Goal: Task Accomplishment & Management: Complete application form

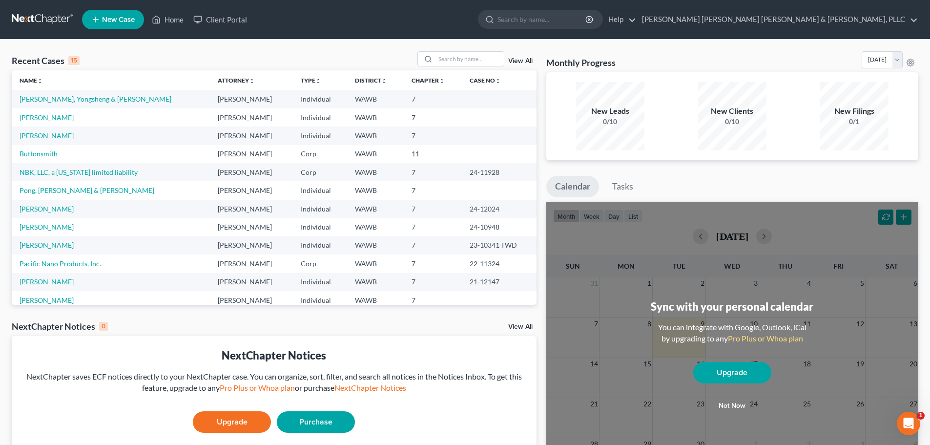
click at [114, 18] on span "New Case" at bounding box center [118, 19] width 33 height 7
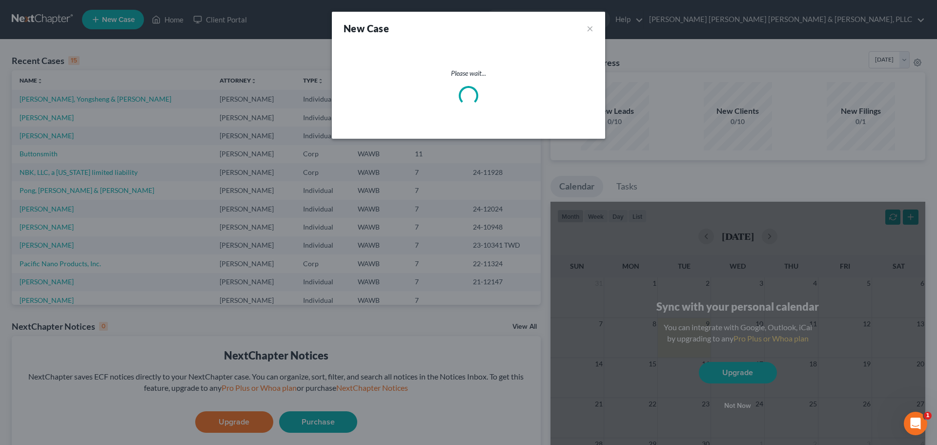
select select "87"
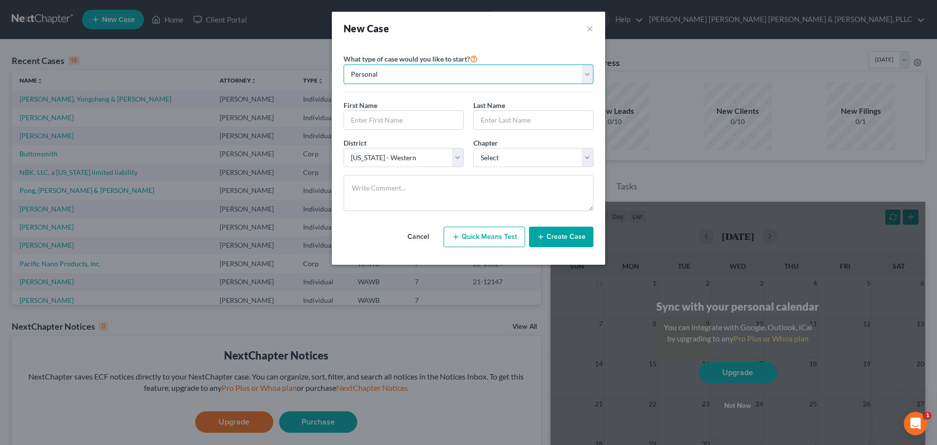
click at [456, 76] on select "Personal Business" at bounding box center [469, 74] width 250 height 20
click at [423, 120] on input "text" at bounding box center [403, 120] width 119 height 19
type input "[PERSON_NAME]"
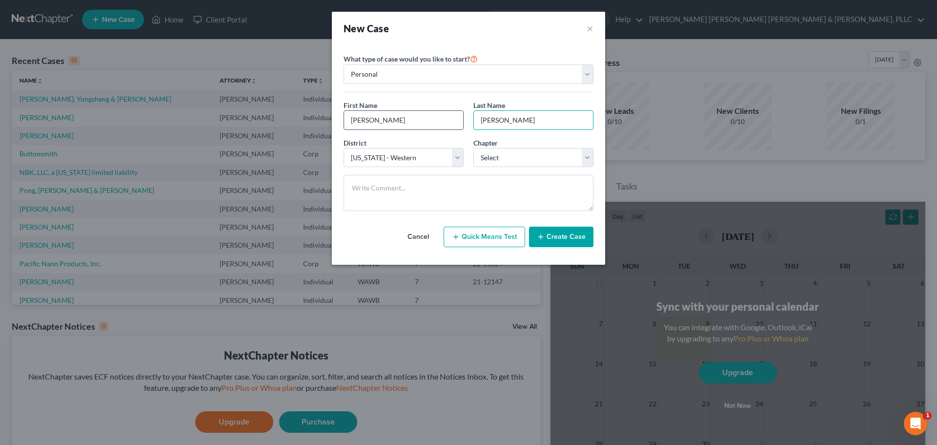
type input "[PERSON_NAME]"
select select "0"
click at [468, 236] on button "Create Case" at bounding box center [561, 236] width 64 height 20
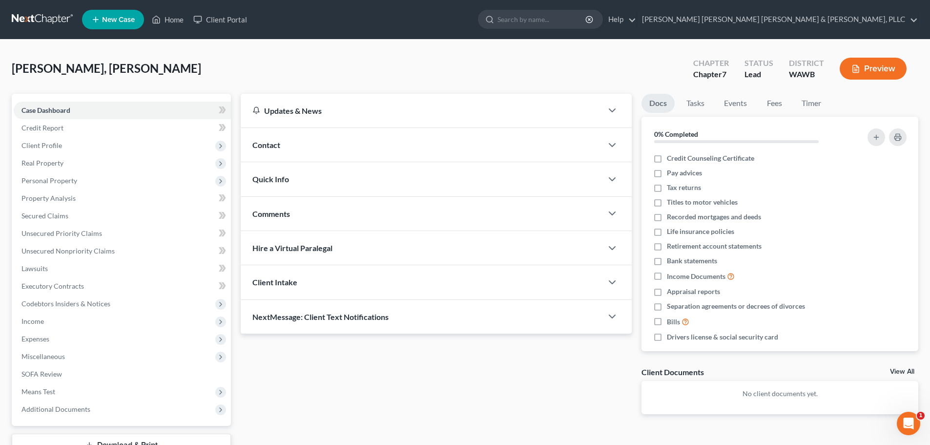
click at [272, 141] on span "Contact" at bounding box center [266, 144] width 28 height 9
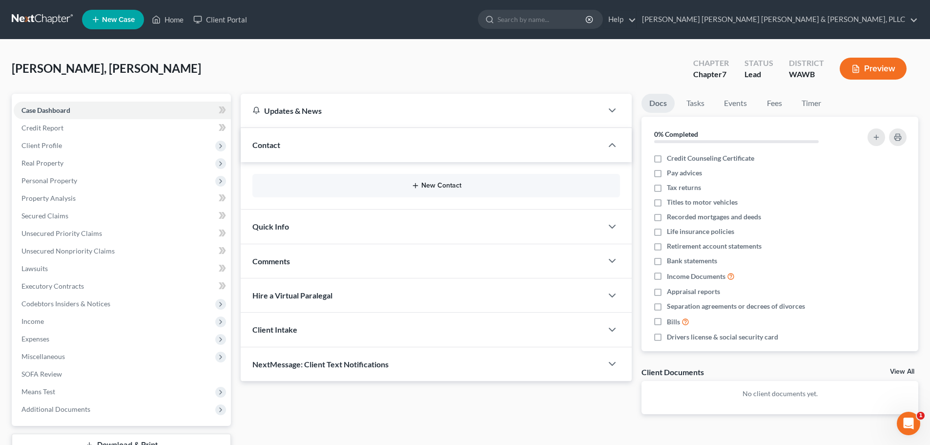
click at [442, 184] on button "New Contact" at bounding box center [436, 186] width 352 height 8
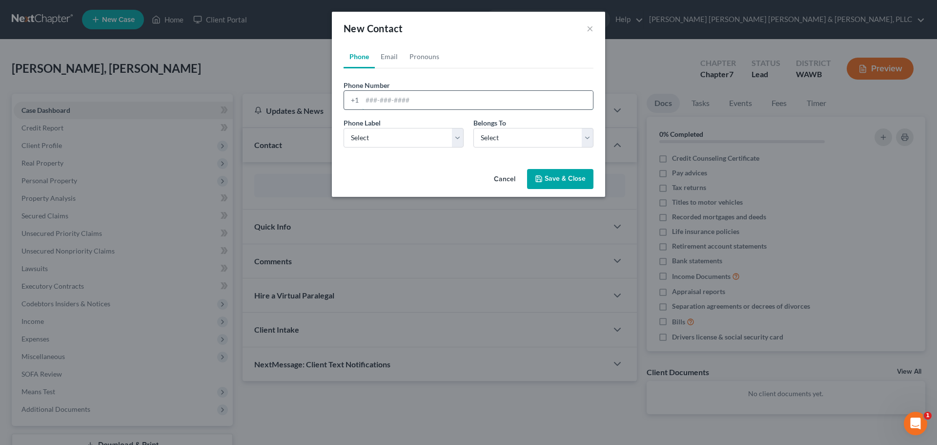
click at [407, 101] on input "tel" at bounding box center [477, 100] width 231 height 19
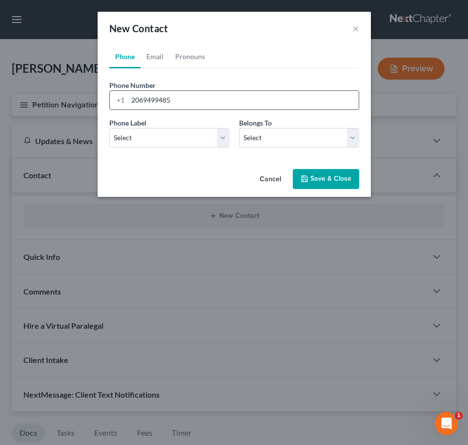
click at [228, 106] on input "2069499485" at bounding box center [243, 100] width 231 height 19
type input "[PHONE_NUMBER]"
click at [221, 136] on select "Select Mobile Home Work Other" at bounding box center [169, 138] width 120 height 20
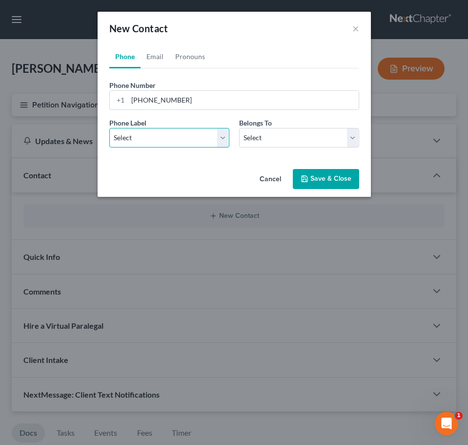
select select "0"
click at [109, 128] on select "Select Mobile Home Work Other" at bounding box center [169, 138] width 120 height 20
click at [296, 143] on select "Select Client Other" at bounding box center [299, 138] width 120 height 20
select select "0"
click at [239, 128] on select "Select Client Other" at bounding box center [299, 138] width 120 height 20
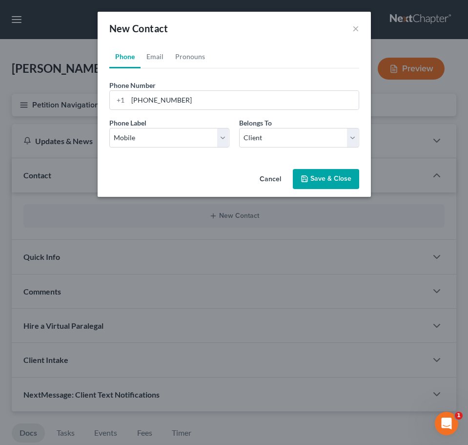
click at [322, 175] on button "Save & Close" at bounding box center [326, 179] width 66 height 20
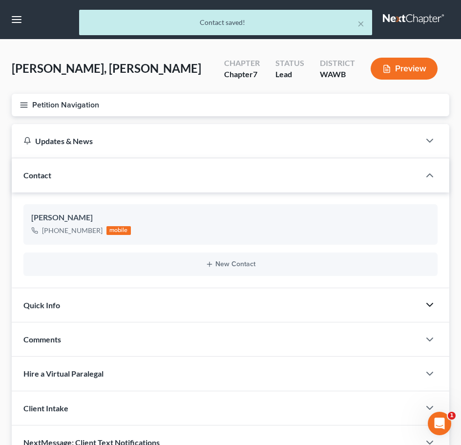
click at [434, 304] on icon "button" at bounding box center [430, 305] width 12 height 12
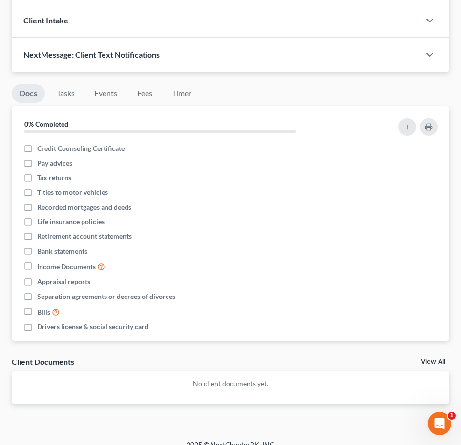
scroll to position [532, 0]
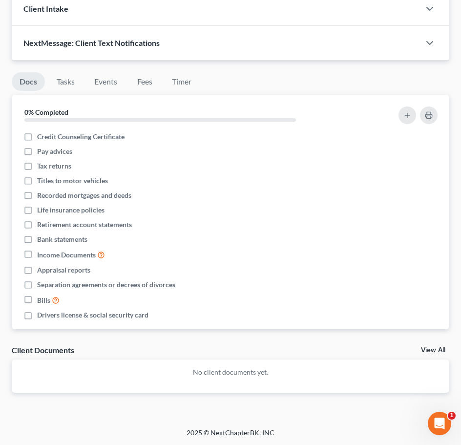
click at [376, 87] on ul "Docs Tasks Events Fees Timer" at bounding box center [230, 83] width 437 height 23
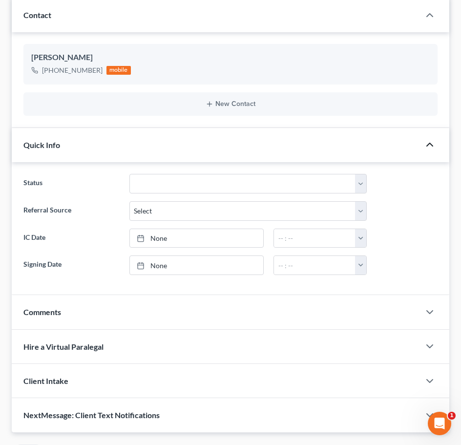
scroll to position [0, 0]
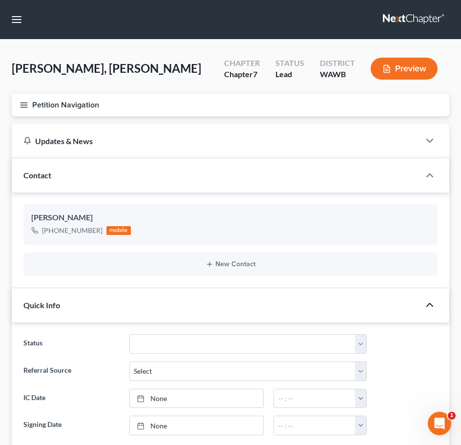
click at [26, 103] on icon "button" at bounding box center [24, 105] width 9 height 9
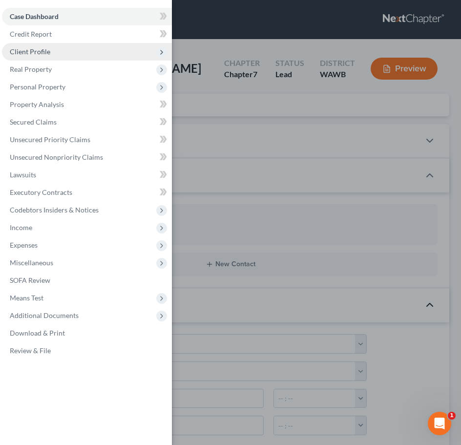
click at [41, 53] on span "Client Profile" at bounding box center [30, 51] width 41 height 8
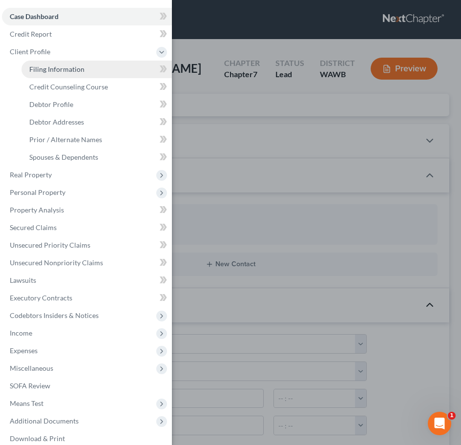
click at [55, 69] on span "Filing Information" at bounding box center [56, 69] width 55 height 8
select select "1"
select select "0"
select select "87"
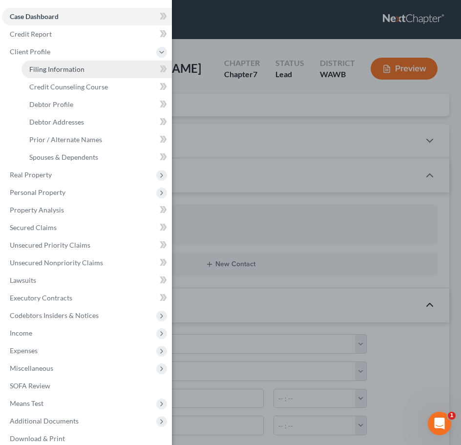
select select "50"
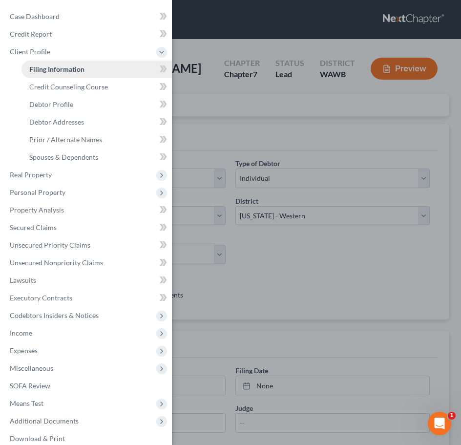
click at [98, 68] on link "Filing Information" at bounding box center [96, 70] width 150 height 18
click at [207, 120] on div "Case Dashboard Payments Invoices Payments Payments Credit Report Client Profile" at bounding box center [230, 222] width 461 height 445
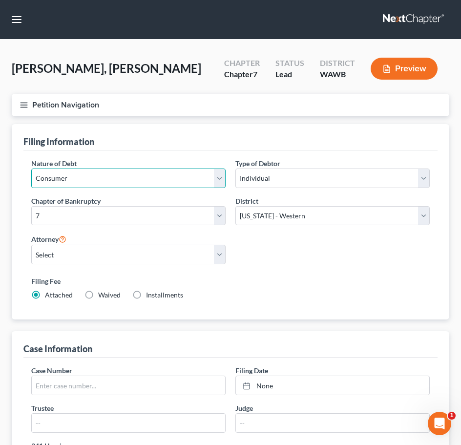
click at [94, 175] on select "Select Business Consumer Other" at bounding box center [128, 178] width 194 height 20
select select "0"
click at [31, 168] on select "Select Business Consumer Other" at bounding box center [128, 178] width 194 height 20
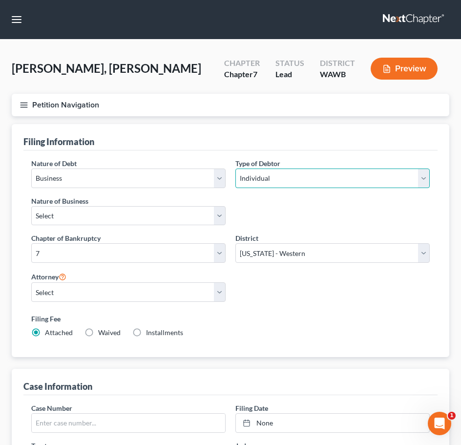
click at [275, 179] on select "Select Individual Joint" at bounding box center [332, 178] width 194 height 20
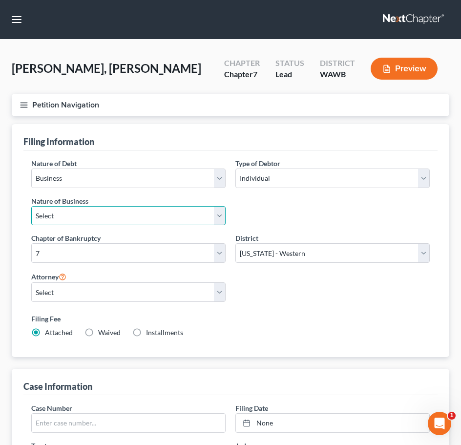
click at [75, 212] on select "Select Clearing Bank Commodity Broker Health Care Business Other Railroad Singl…" at bounding box center [128, 216] width 194 height 20
select select "2"
click at [31, 206] on select "Select Clearing Bank Commodity Broker Health Care Business Other Railroad Singl…" at bounding box center [128, 216] width 194 height 20
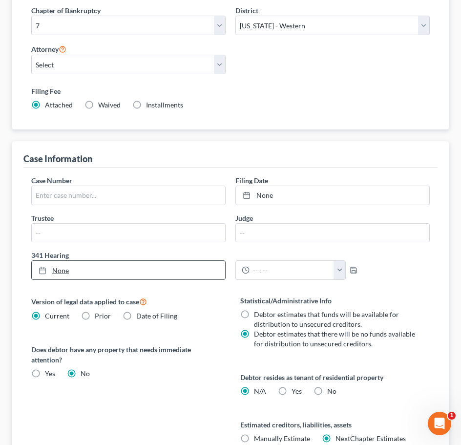
scroll to position [293, 0]
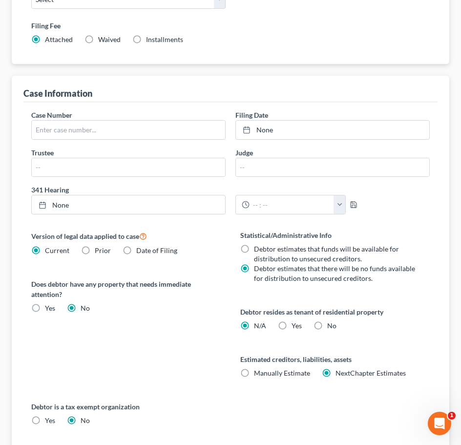
click at [327, 326] on label "No" at bounding box center [331, 326] width 9 height 10
click at [331, 326] on input "No" at bounding box center [334, 324] width 6 height 6
radio input "true"
radio input "false"
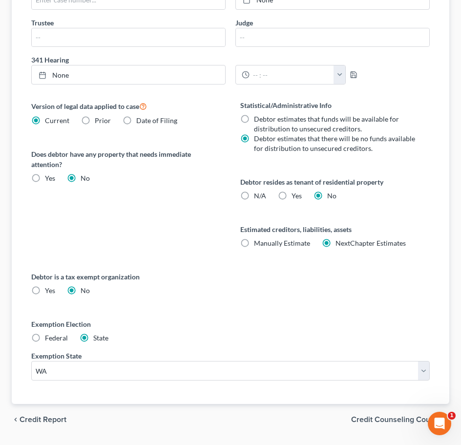
scroll to position [449, 0]
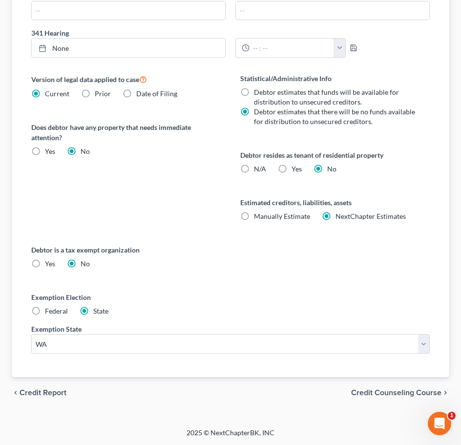
click at [427, 390] on span "Credit Counseling Course" at bounding box center [396, 392] width 90 height 8
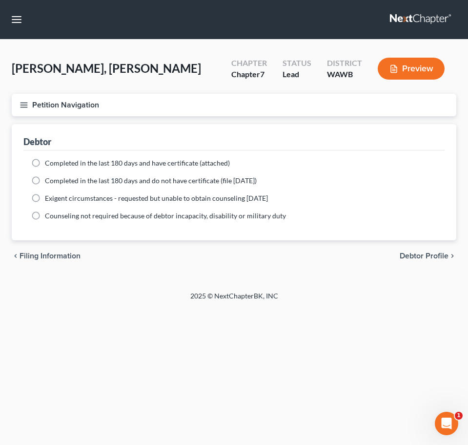
click at [45, 160] on label "Completed in the last 180 days and have certificate (attached)" at bounding box center [137, 163] width 185 height 10
click at [49, 160] on input "Completed in the last 180 days and have certificate (attached)" at bounding box center [52, 161] width 6 height 6
radio input "true"
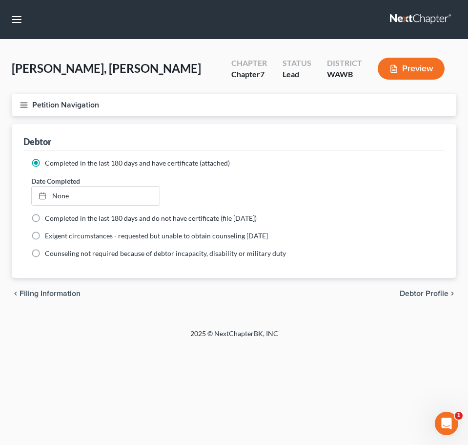
click at [425, 291] on span "Debtor Profile" at bounding box center [424, 293] width 49 height 8
select select "0"
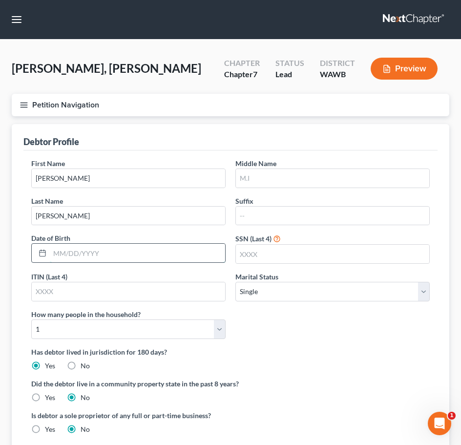
click at [111, 252] on input "text" at bounding box center [137, 253] width 175 height 19
click at [22, 291] on div "Debtor Profile First Name [PERSON_NAME] Middle Name Last Name [PERSON_NAME] Dat…" at bounding box center [230, 288] width 437 height 329
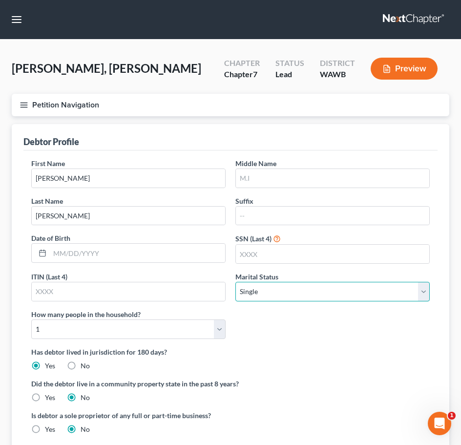
click at [240, 293] on select "Select Single Married Separated Divorced Widowed" at bounding box center [332, 292] width 194 height 20
select select "1"
click at [235, 282] on select "Select Single Married Separated Divorced Widowed" at bounding box center [332, 292] width 194 height 20
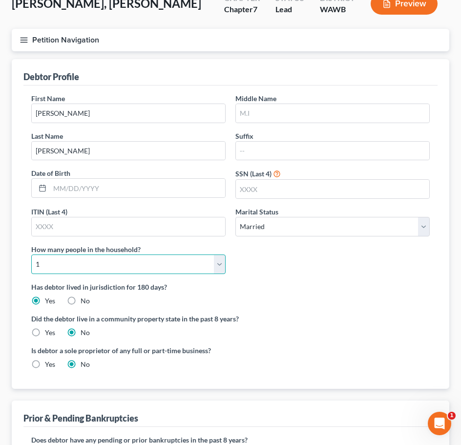
click at [214, 260] on select "Select 1 2 3 4 5 6 7 8 9 10 11 12 13 14 15 16 17 18 19 20" at bounding box center [128, 264] width 194 height 20
select select "1"
click at [31, 254] on select "Select 1 2 3 4 5 6 7 8 9 10 11 12 13 14 15 16 17 18 19 20" at bounding box center [128, 264] width 194 height 20
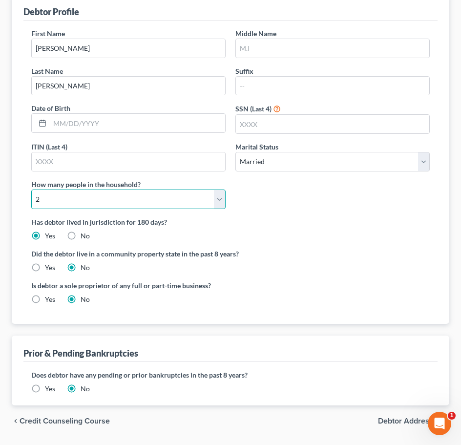
scroll to position [158, 0]
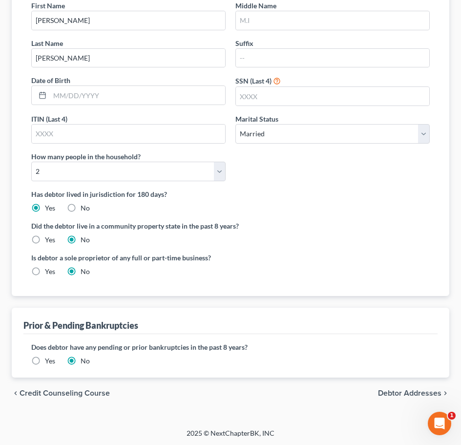
click at [393, 389] on span "Debtor Addresses" at bounding box center [409, 393] width 63 height 8
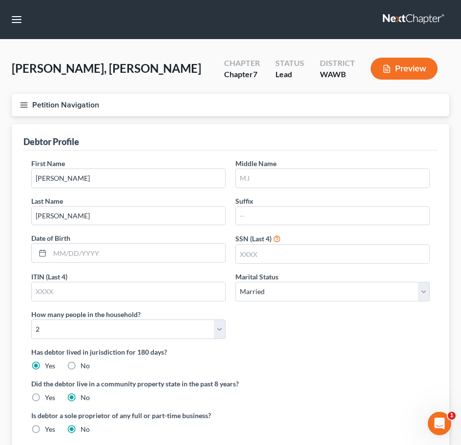
select select "0"
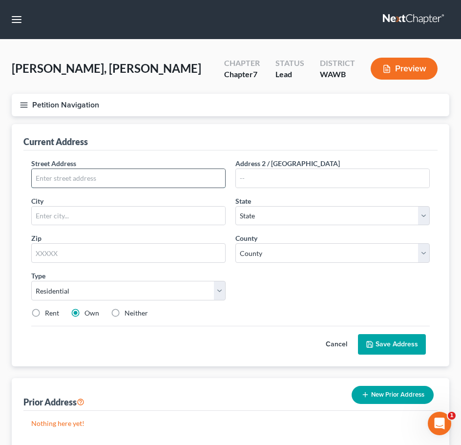
click at [77, 178] on input "text" at bounding box center [128, 178] width 193 height 19
type input "[STREET_ADDRESS]"
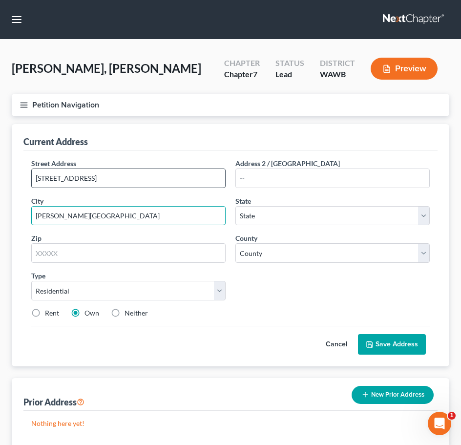
type input "[PERSON_NAME][GEOGRAPHIC_DATA]"
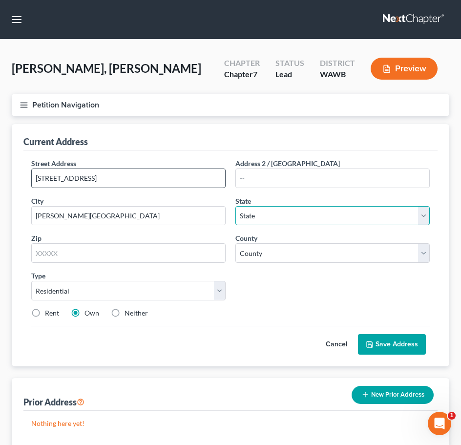
select select "50"
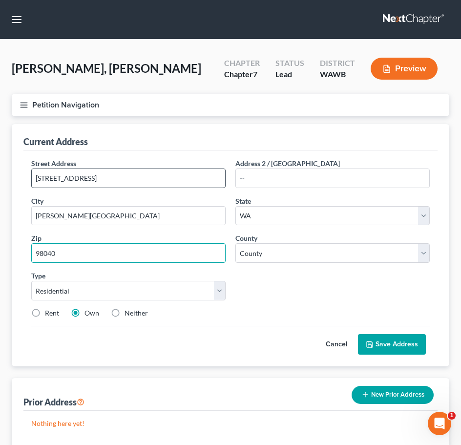
type input "98040"
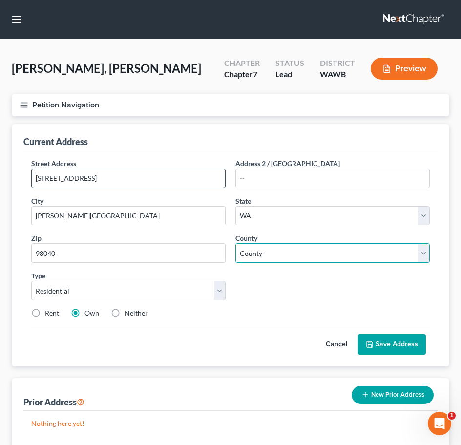
select select "16"
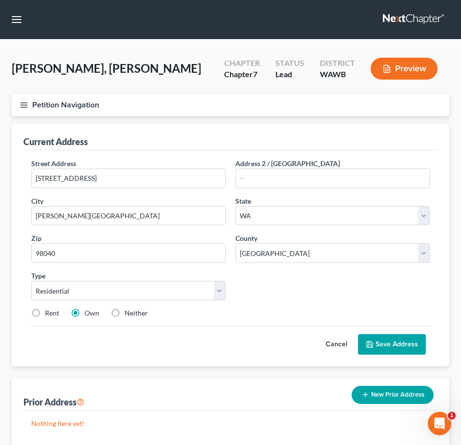
click at [385, 338] on button "Save Address" at bounding box center [392, 344] width 68 height 20
